Goal: Task Accomplishment & Management: Use online tool/utility

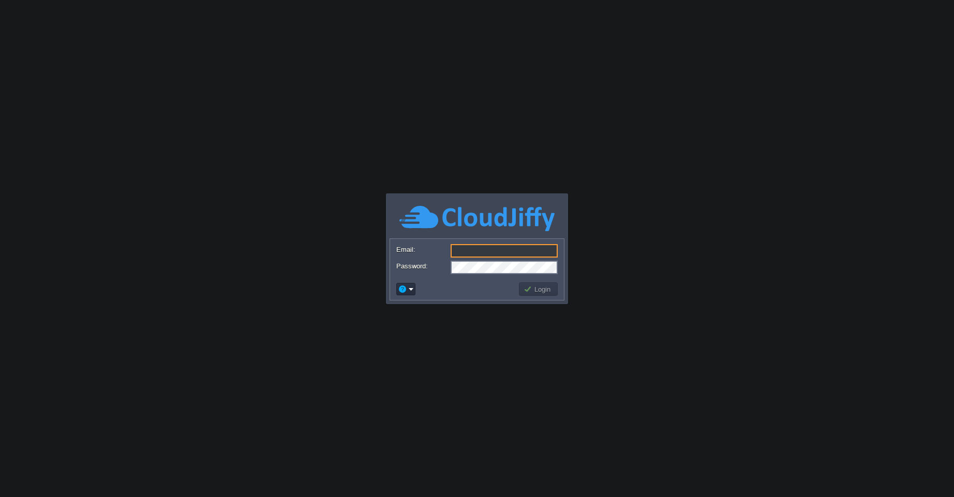
type input "[EMAIL_ADDRESS][PERSON_NAME][DOMAIN_NAME]"
click at [535, 288] on button "Login" at bounding box center [539, 289] width 30 height 9
click at [540, 290] on button "Login" at bounding box center [539, 289] width 30 height 9
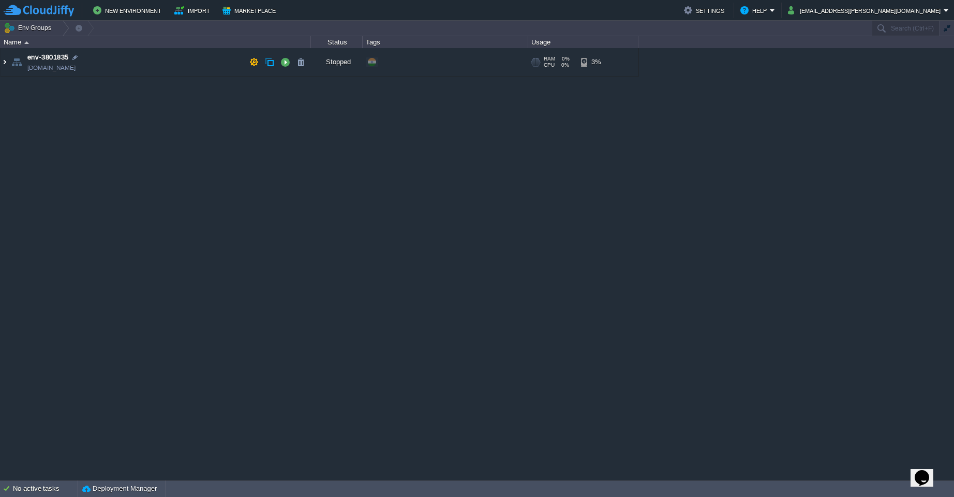
click at [6, 64] on img at bounding box center [5, 62] width 8 height 28
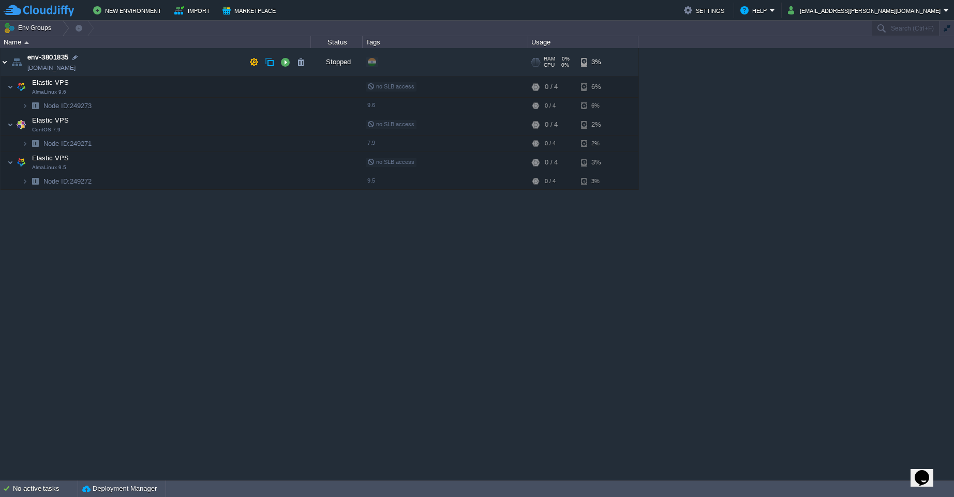
click at [6, 64] on img at bounding box center [5, 62] width 8 height 28
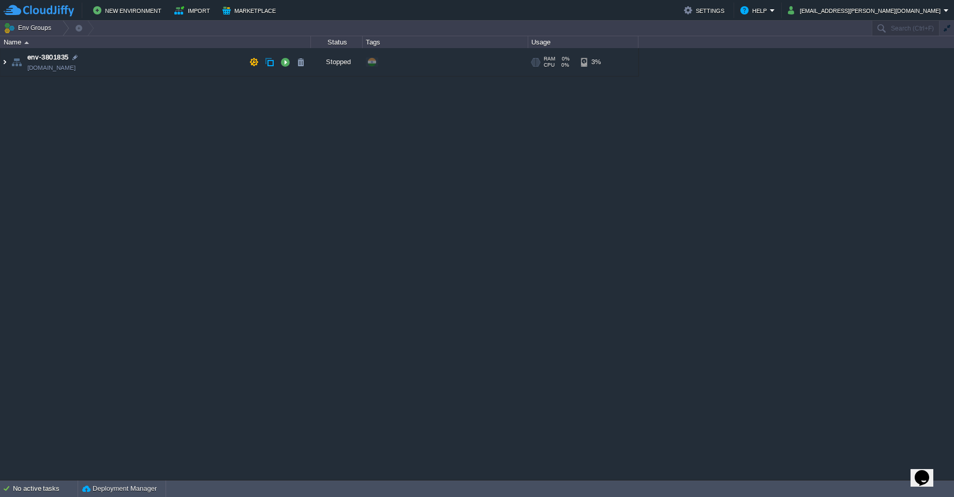
click at [6, 64] on img at bounding box center [5, 62] width 8 height 28
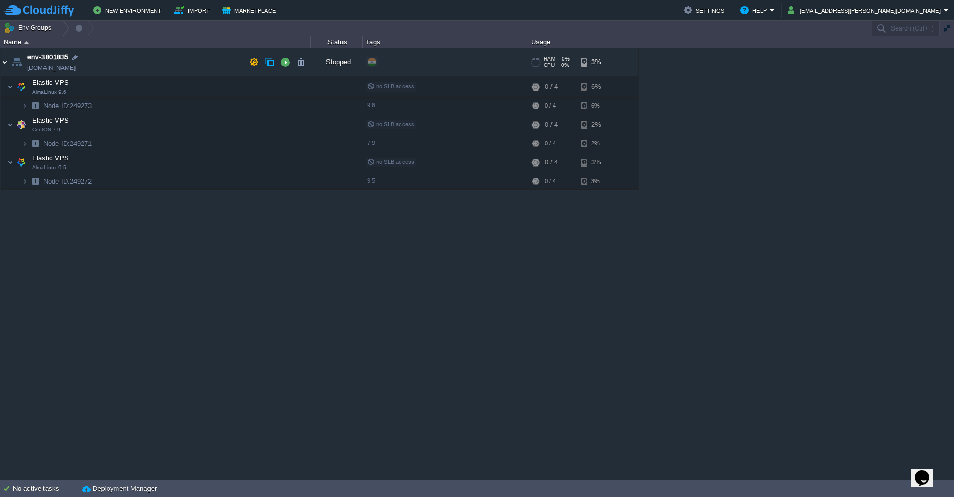
click at [6, 64] on img at bounding box center [5, 62] width 8 height 28
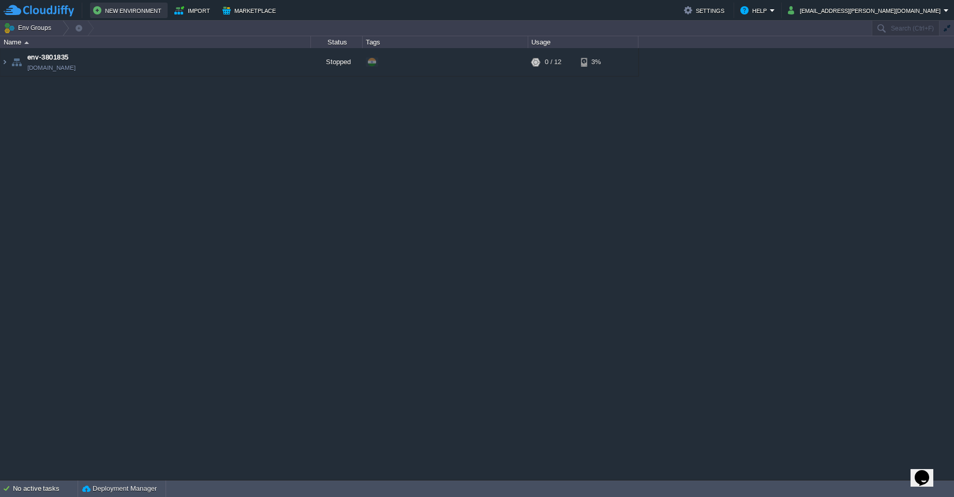
click at [129, 13] on button "New Environment" at bounding box center [128, 10] width 71 height 12
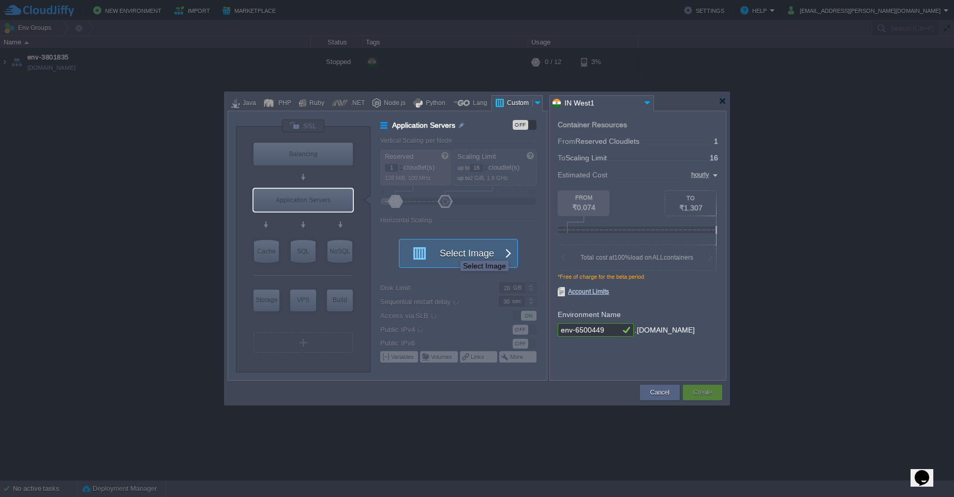
click at [453, 251] on button "Select Image" at bounding box center [452, 254] width 93 height 28
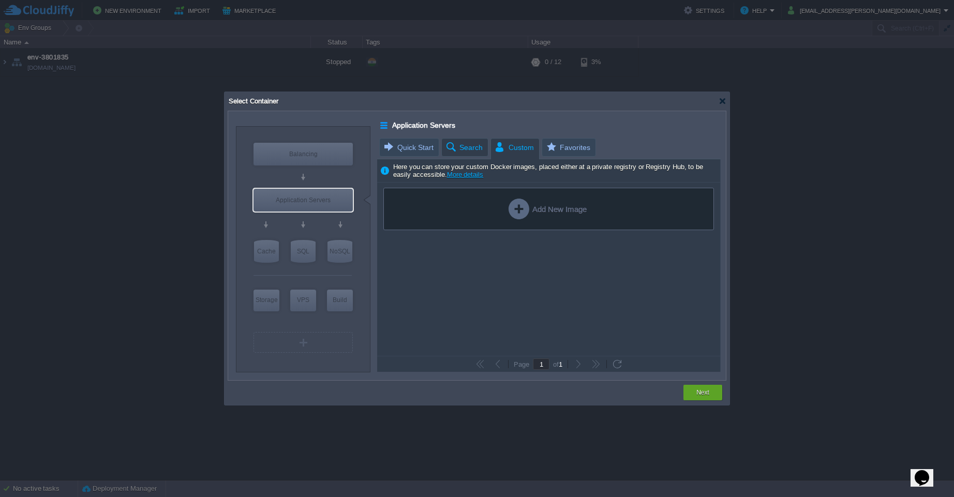
click at [468, 146] on span "Search" at bounding box center [464, 148] width 38 height 18
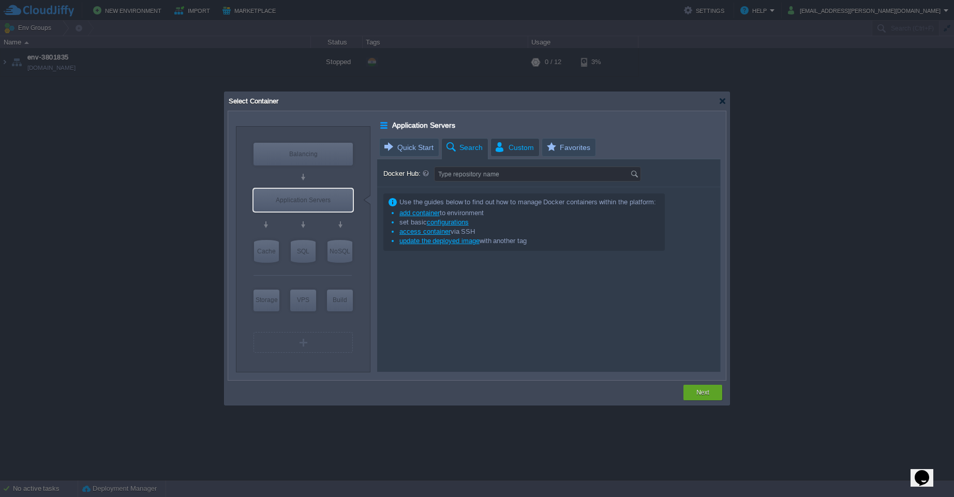
click at [515, 148] on span "Custom" at bounding box center [514, 148] width 40 height 18
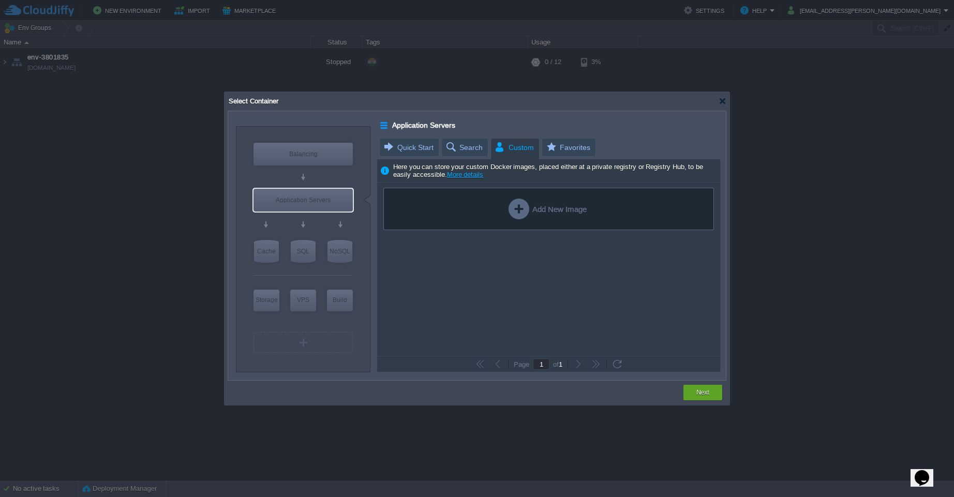
click at [463, 176] on link "More details" at bounding box center [465, 175] width 37 height 8
click at [301, 340] on div "VM" at bounding box center [302, 342] width 99 height 21
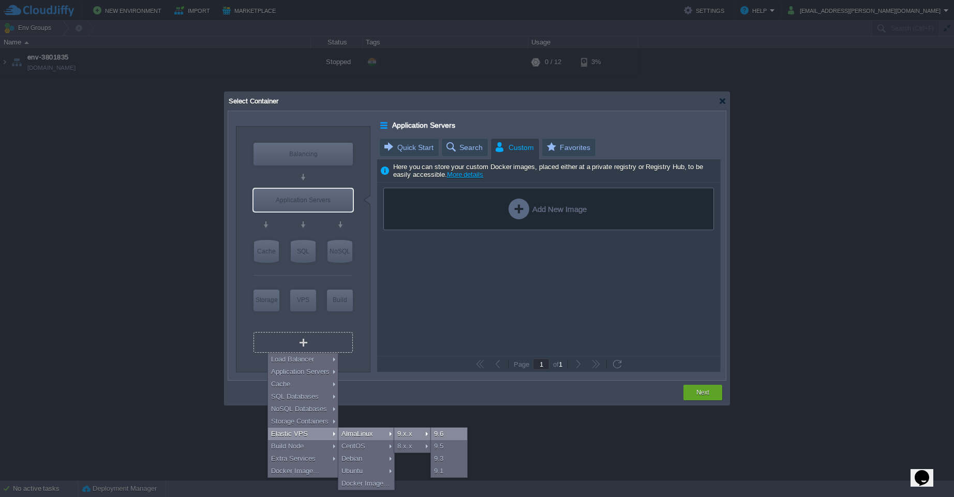
click at [439, 431] on div "9.6" at bounding box center [449, 434] width 36 height 12
type input "Elastic VPS 2"
type input "4"
type input "AlmaLinux 9.6"
type input "9.6"
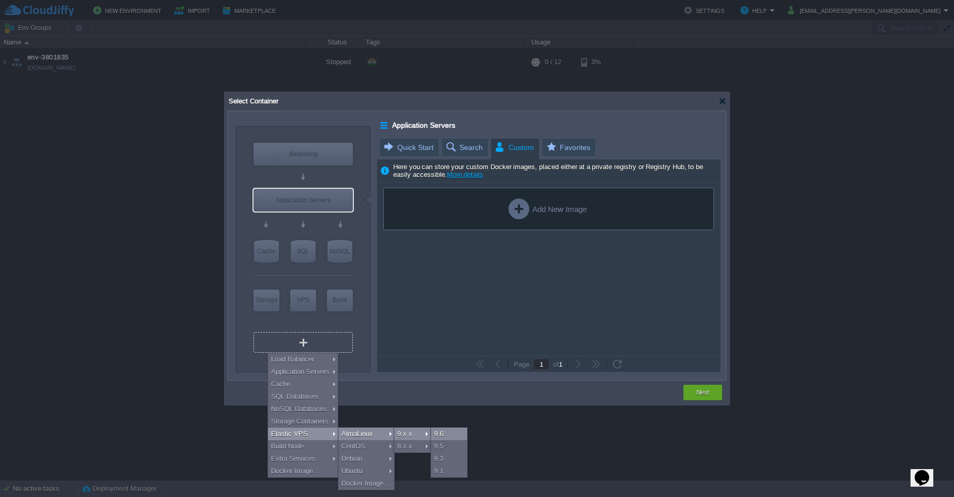
type input "Stateful"
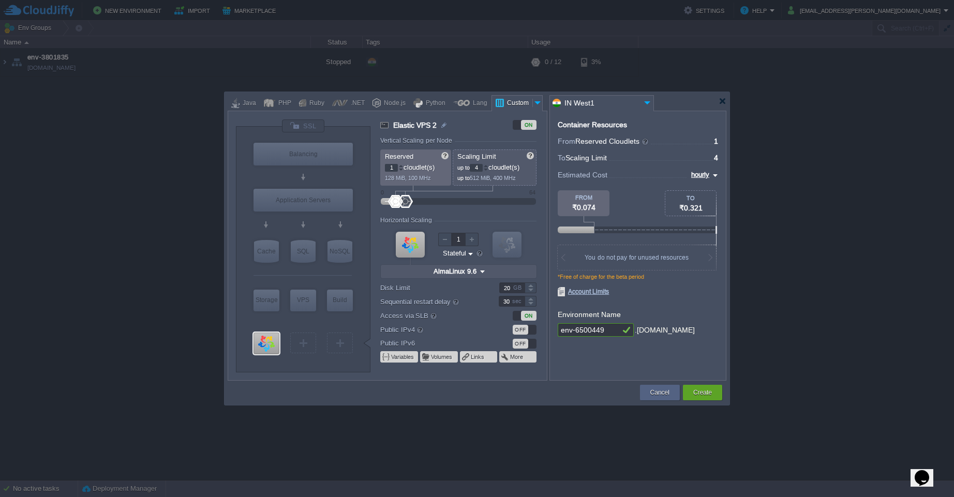
type input "Select Image"
click at [523, 331] on div "OFF" at bounding box center [521, 330] width 16 height 10
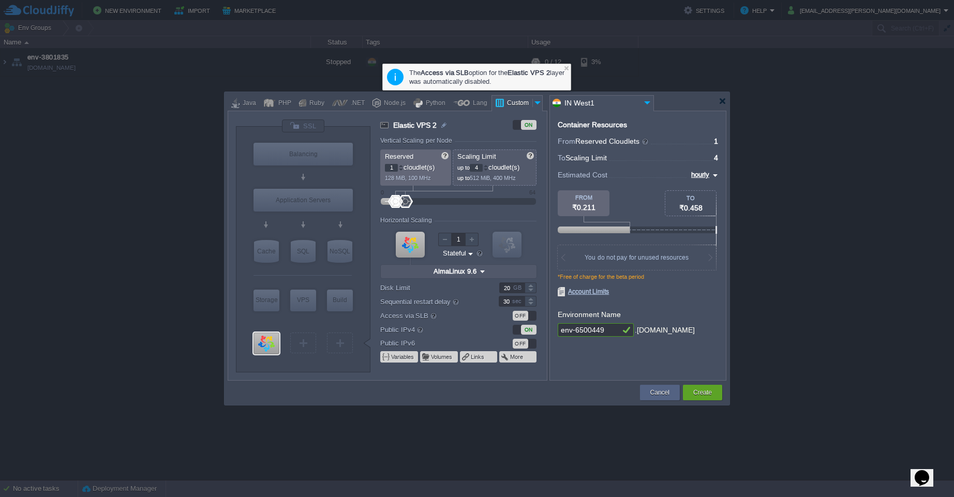
click at [592, 294] on span "Account Limits" at bounding box center [583, 291] width 51 height 9
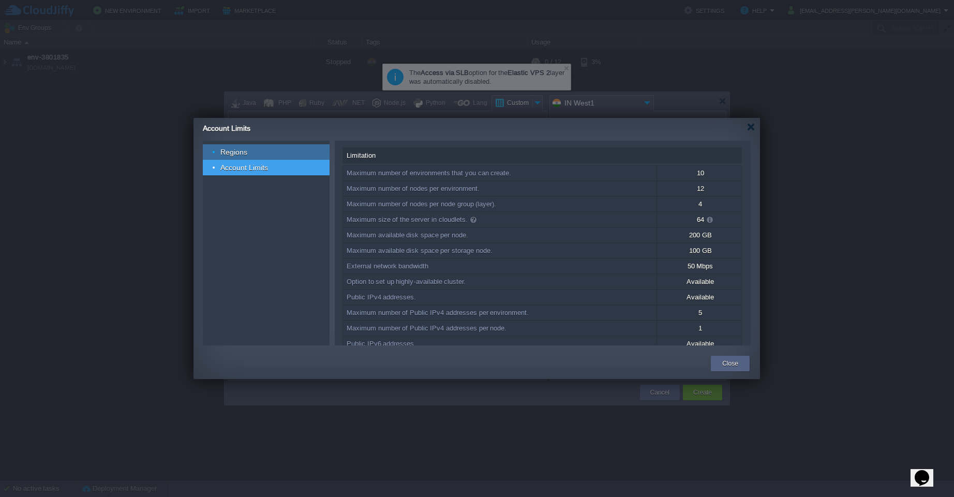
click at [241, 149] on span "Regions" at bounding box center [233, 151] width 29 height 9
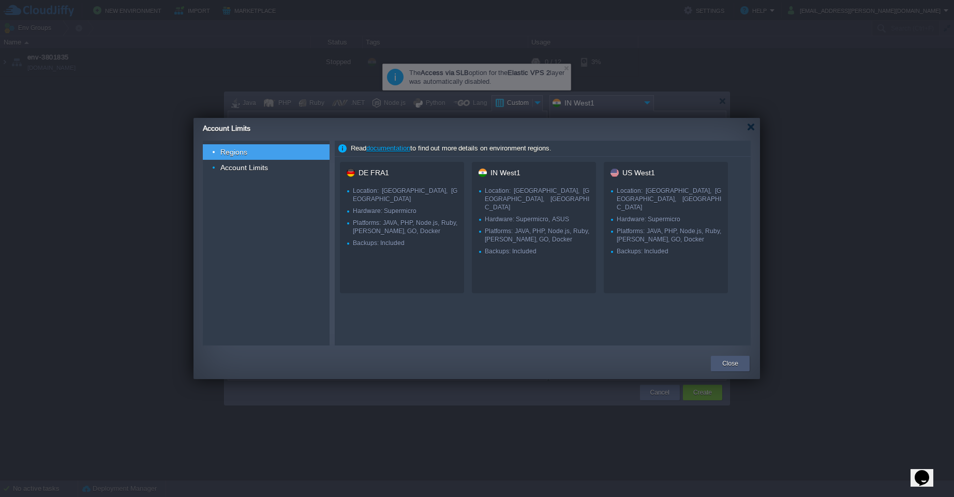
click at [725, 362] on button "Close" at bounding box center [730, 364] width 16 height 10
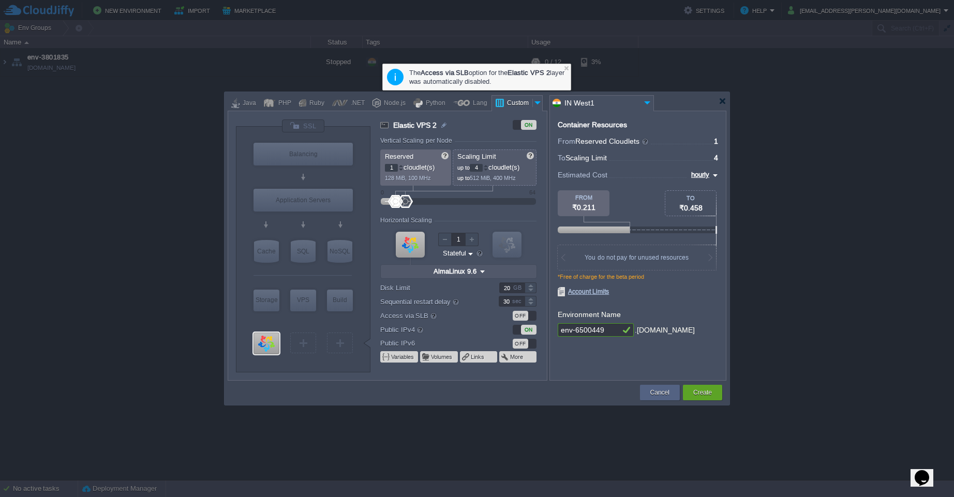
click at [427, 168] on p "1 cloudlet(s)" at bounding box center [416, 166] width 63 height 11
click at [400, 167] on div at bounding box center [400, 166] width 5 height 4
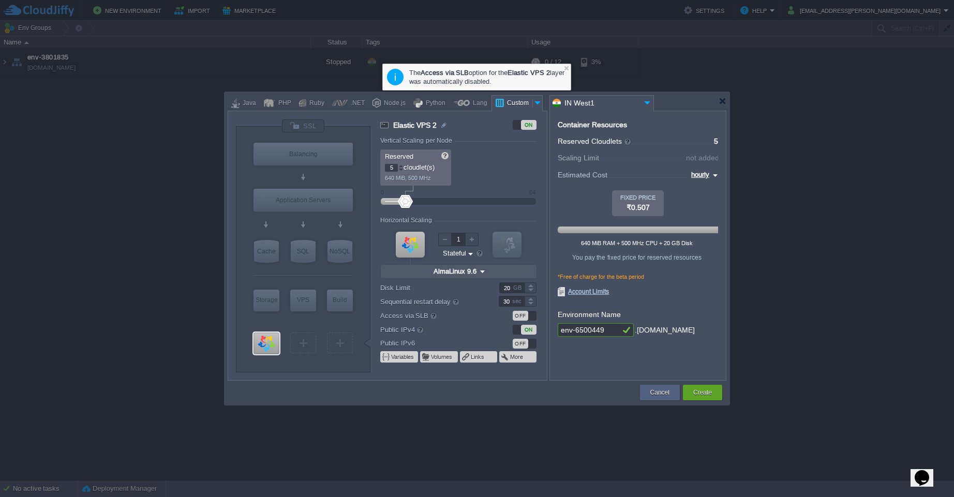
click at [400, 167] on div at bounding box center [400, 166] width 5 height 4
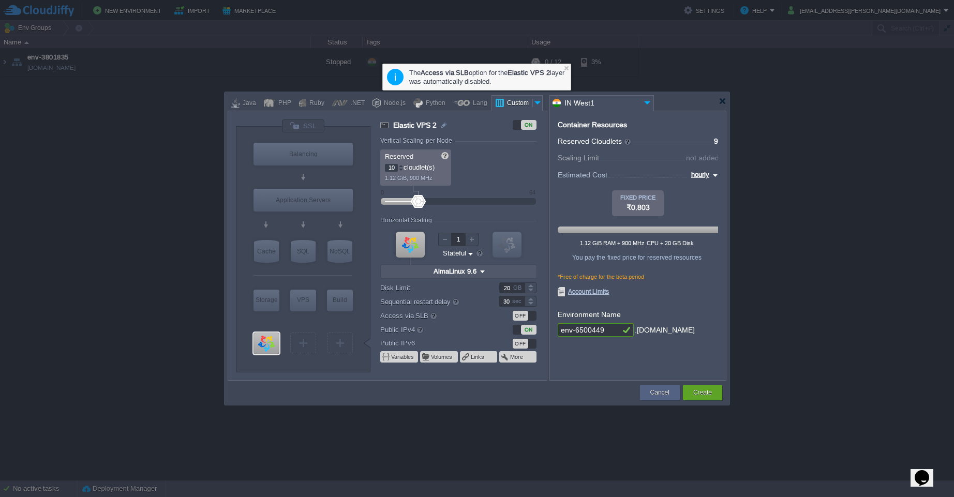
click at [400, 167] on div at bounding box center [400, 166] width 5 height 4
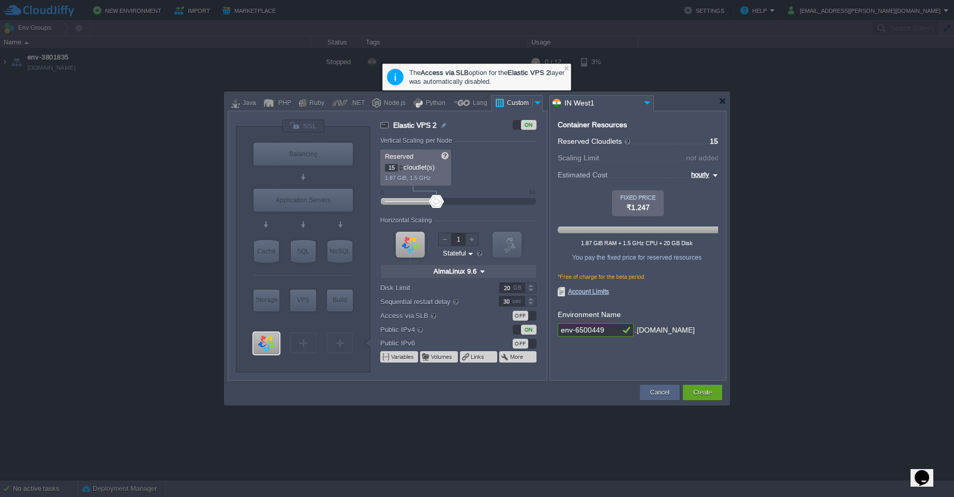
click at [400, 167] on div at bounding box center [400, 166] width 5 height 4
type input "64"
click at [400, 167] on div at bounding box center [400, 166] width 5 height 4
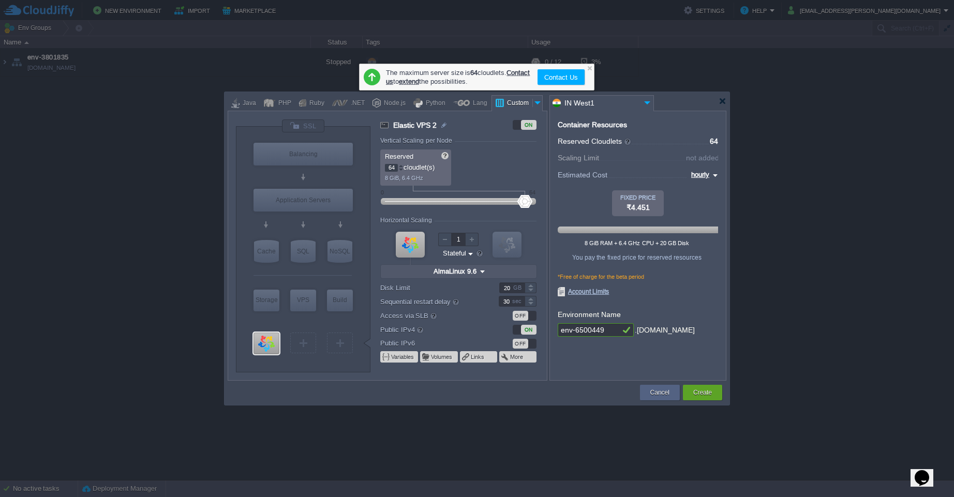
click at [400, 167] on div at bounding box center [400, 166] width 5 height 4
